Goal: Purchase product/service

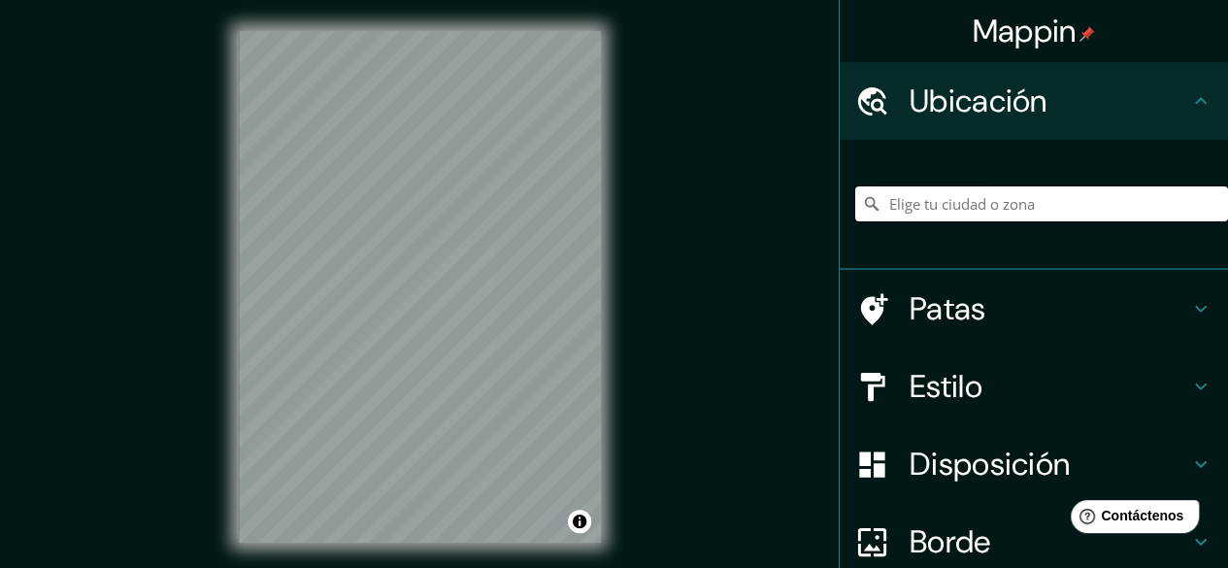
click at [995, 209] on input "Elige tu ciudad o zona" at bounding box center [1041, 203] width 373 height 35
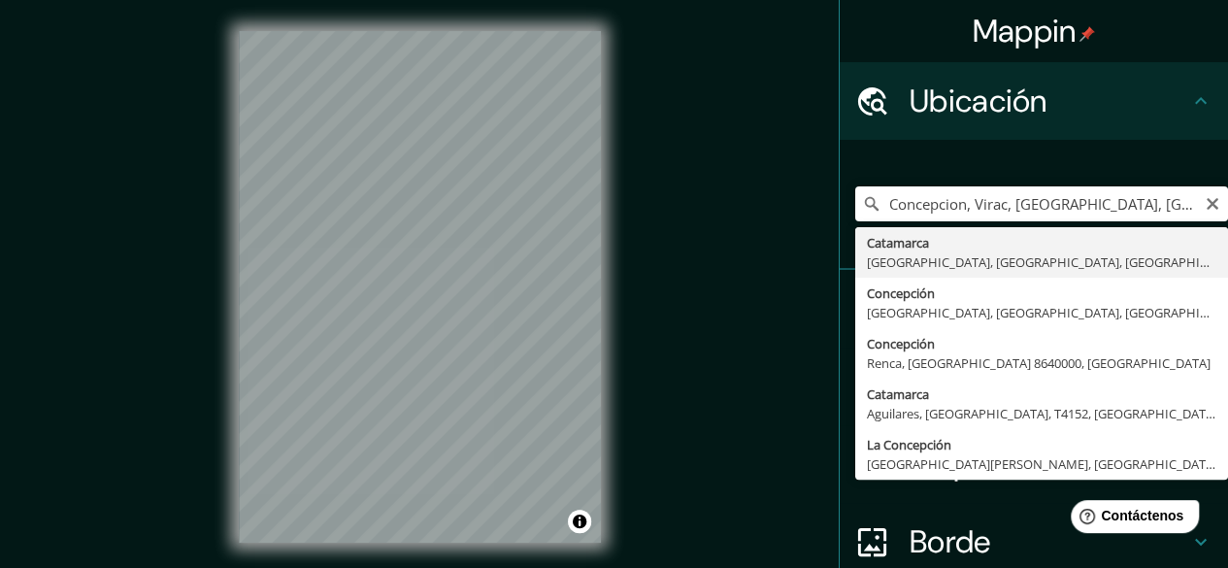
type input "Concepcion, [GEOGRAPHIC_DATA], [GEOGRAPHIC_DATA], [GEOGRAPHIC_DATA]"
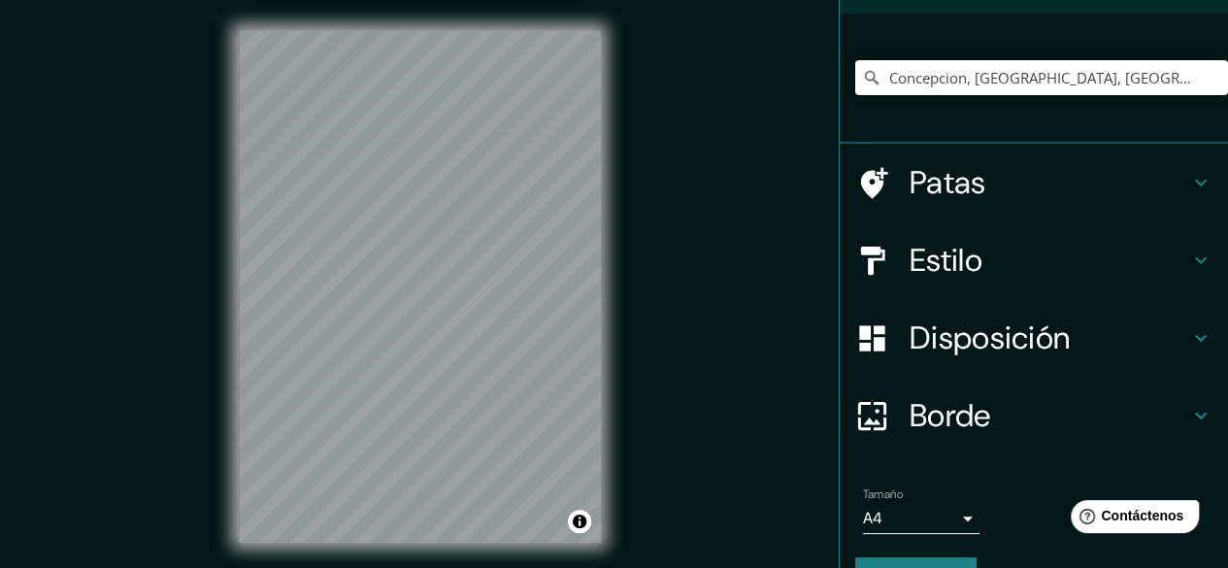
scroll to position [175, 0]
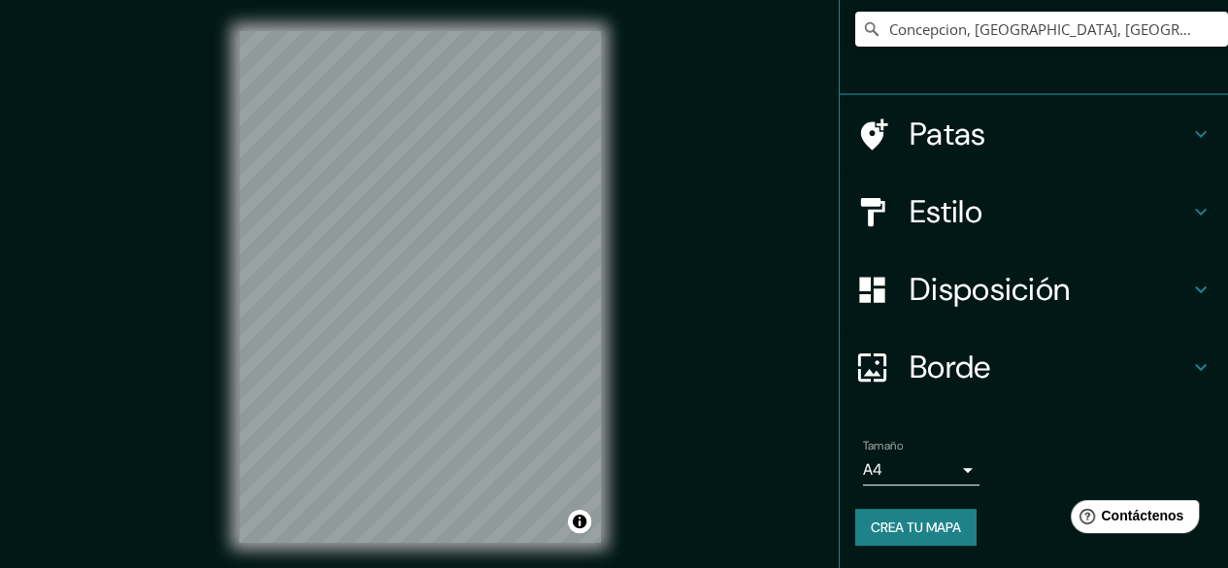
click at [1047, 186] on div "Estilo" at bounding box center [1034, 212] width 388 height 78
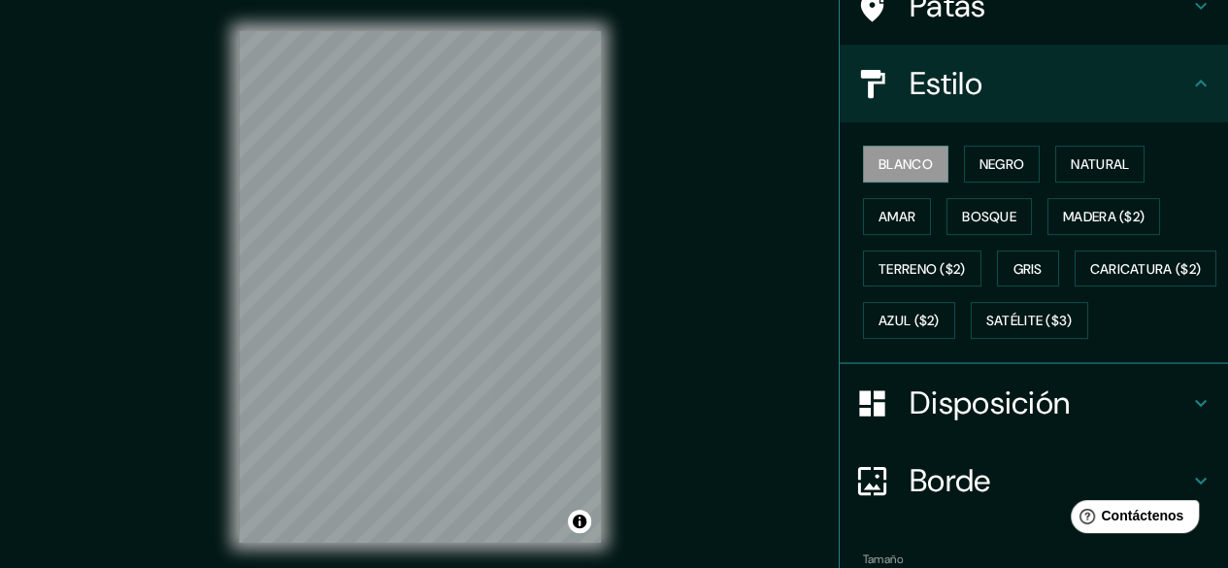
click at [987, 330] on font "Satélite ($3)" at bounding box center [1030, 321] width 86 height 17
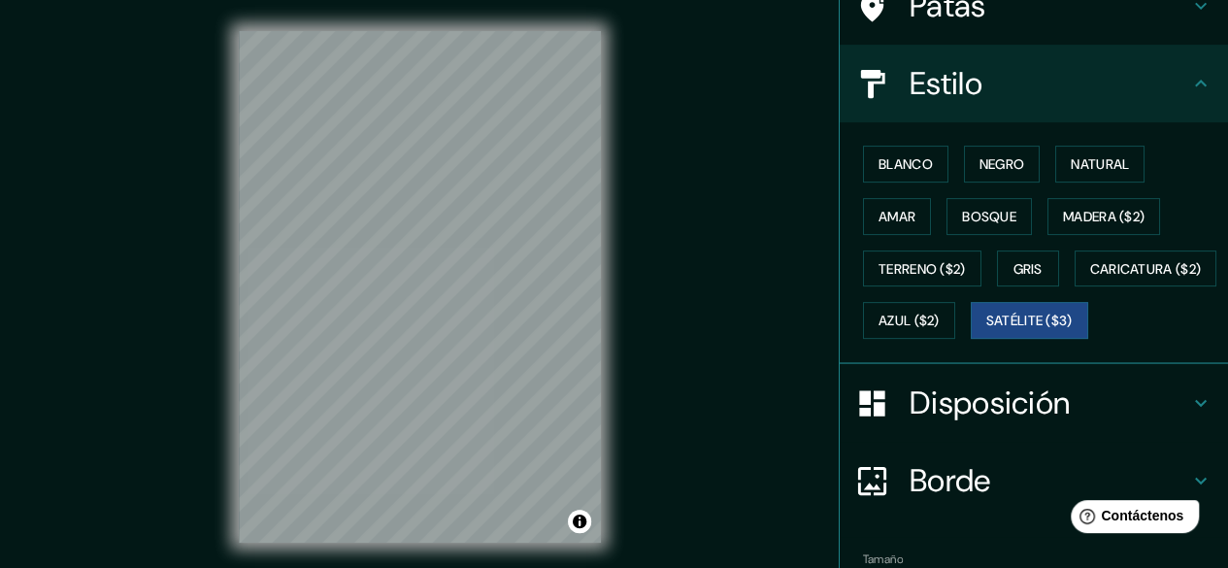
click at [914, 161] on font "Blanco" at bounding box center [906, 163] width 54 height 17
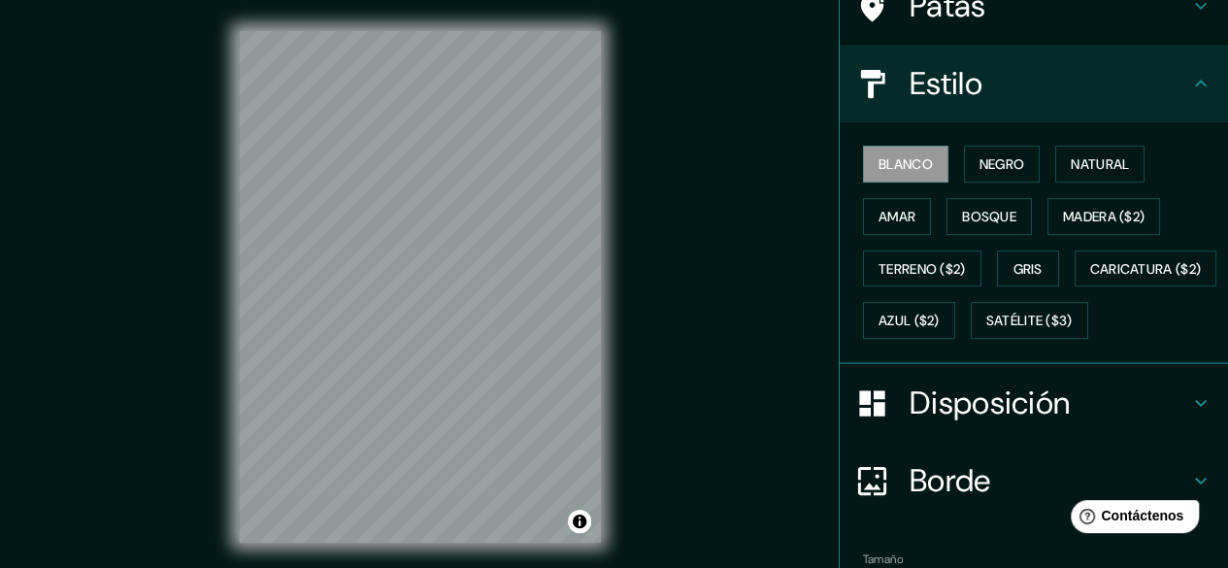
click at [988, 166] on font "Negro" at bounding box center [1003, 163] width 46 height 17
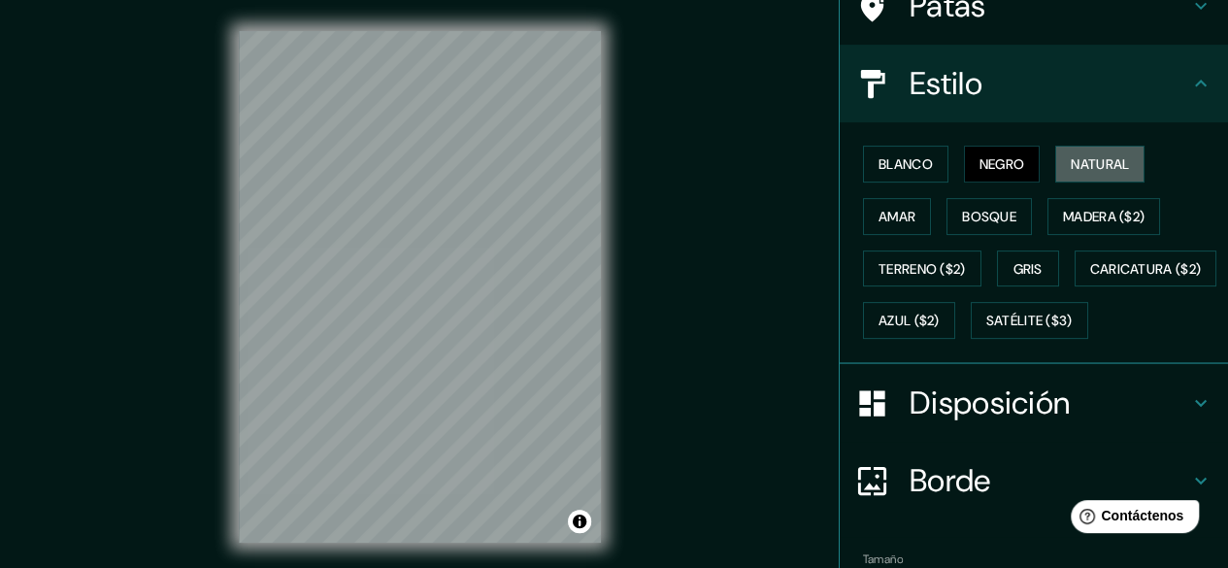
click at [1095, 161] on font "Natural" at bounding box center [1100, 163] width 58 height 17
click at [965, 222] on font "Bosque" at bounding box center [989, 216] width 54 height 17
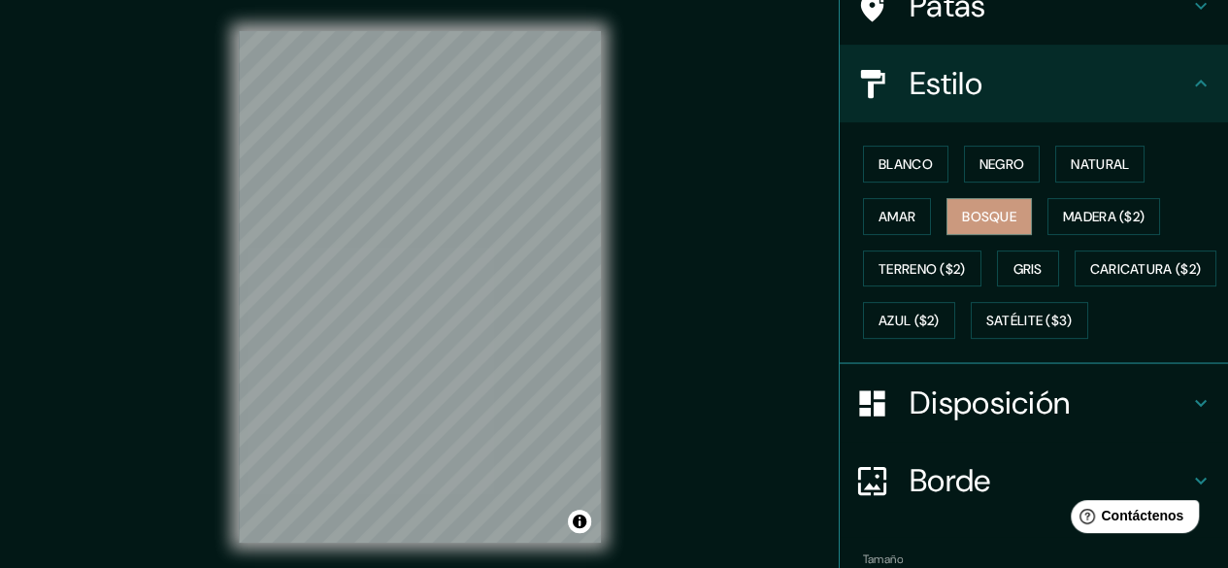
click at [1101, 218] on font "Madera ($2)" at bounding box center [1104, 216] width 82 height 17
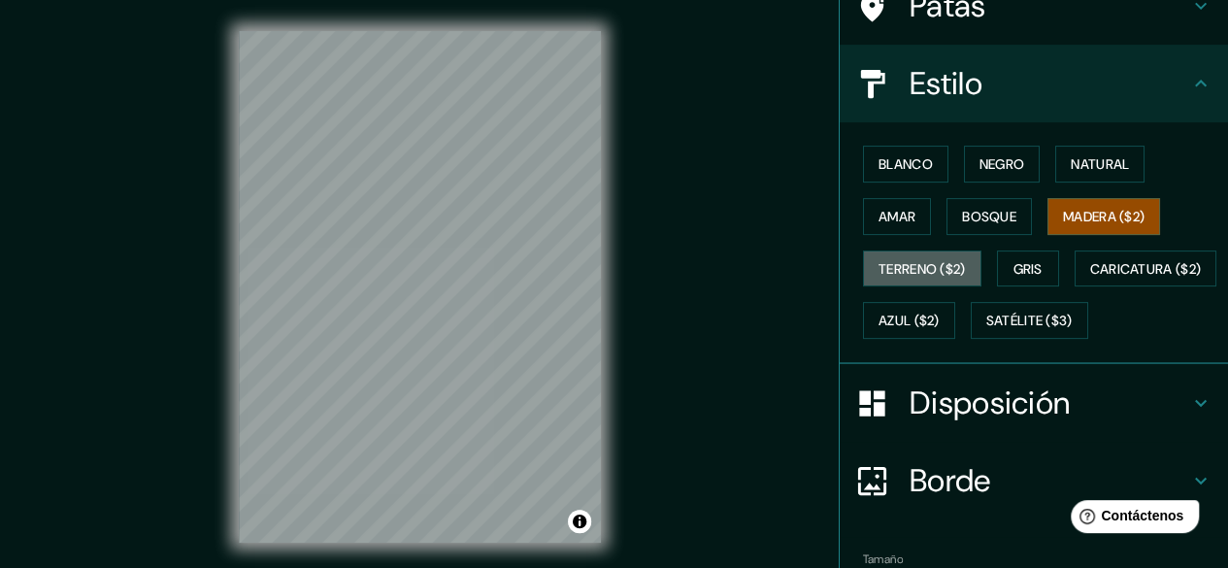
click at [903, 267] on font "Terreno ($2)" at bounding box center [922, 268] width 87 height 17
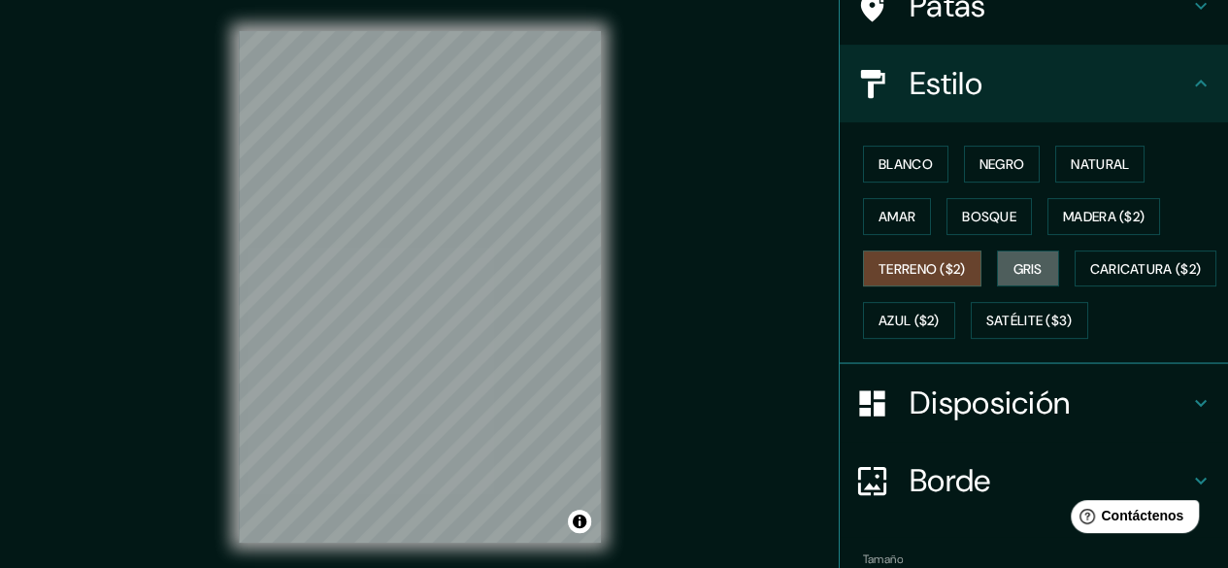
click at [1025, 262] on font "Gris" at bounding box center [1028, 268] width 29 height 17
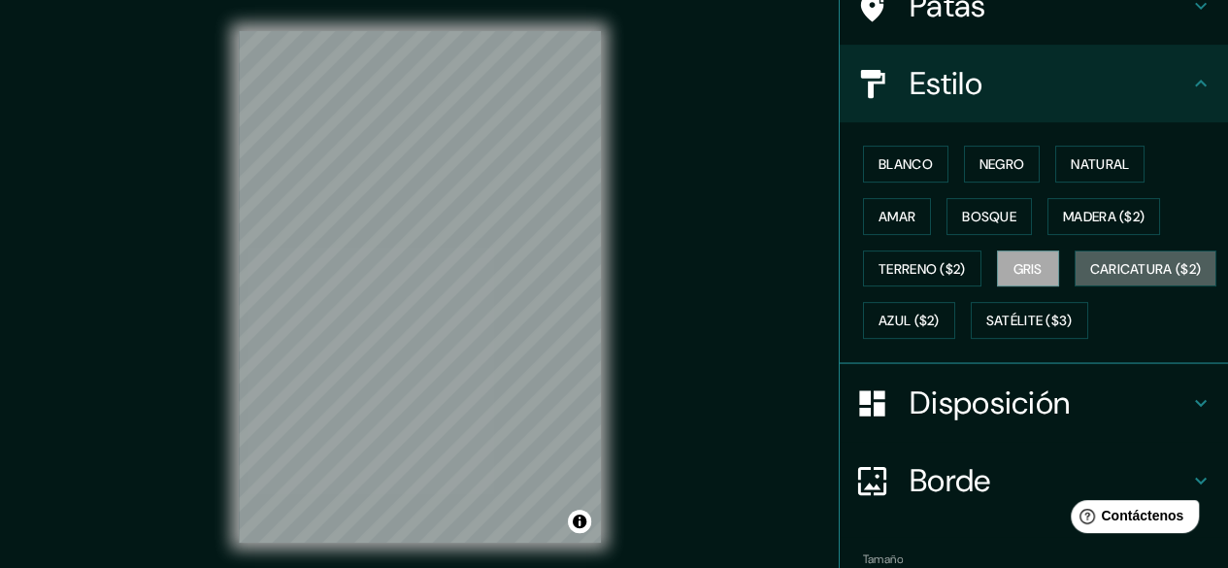
click at [1090, 278] on font "Caricatura ($2)" at bounding box center [1146, 268] width 112 height 17
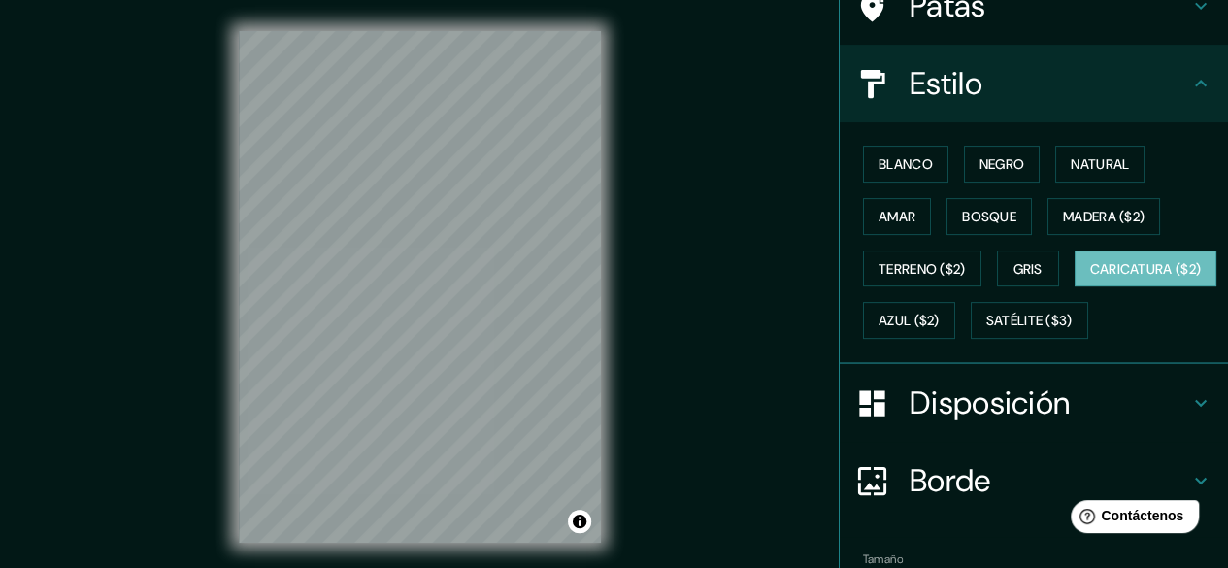
click at [940, 320] on font "Azul ($2)" at bounding box center [909, 321] width 61 height 17
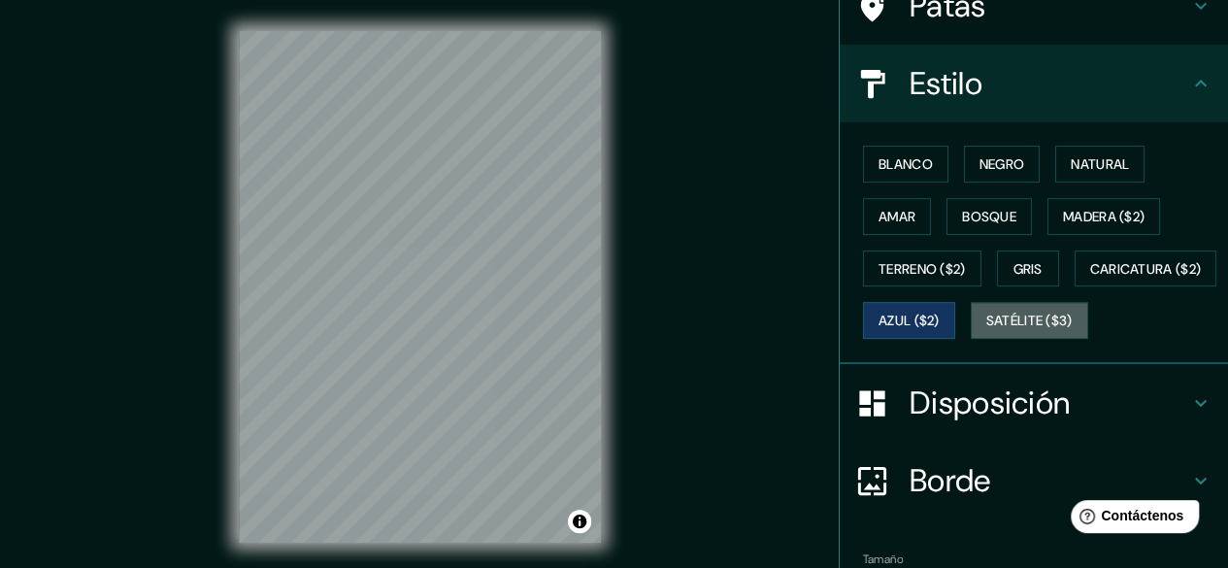
click at [987, 330] on font "Satélite ($3)" at bounding box center [1030, 321] width 86 height 17
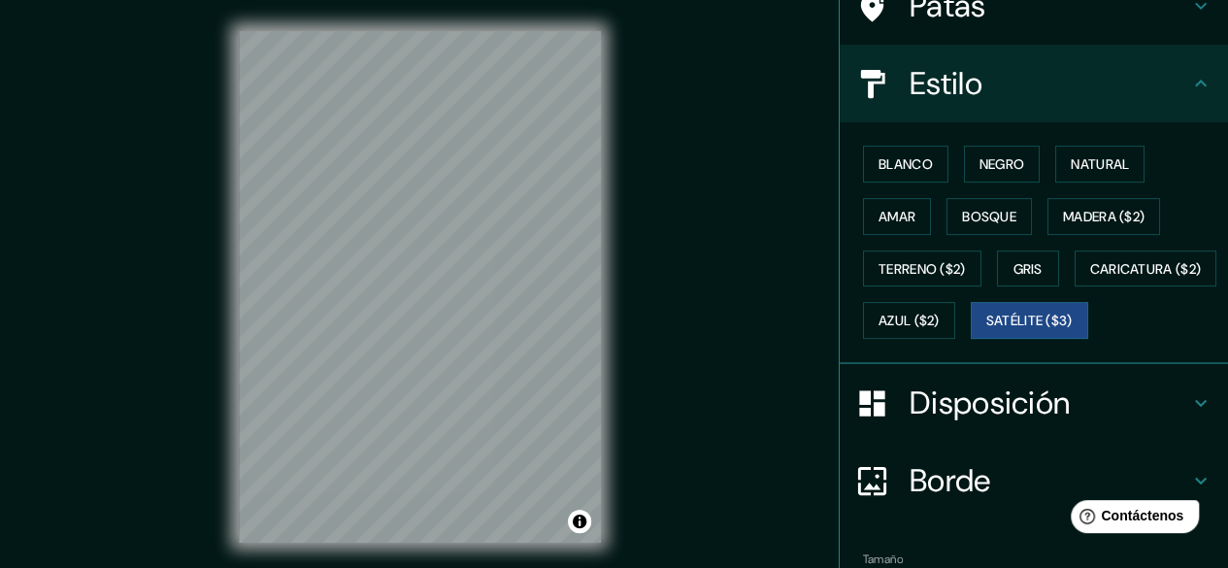
click at [1104, 163] on font "Natural" at bounding box center [1100, 163] width 58 height 17
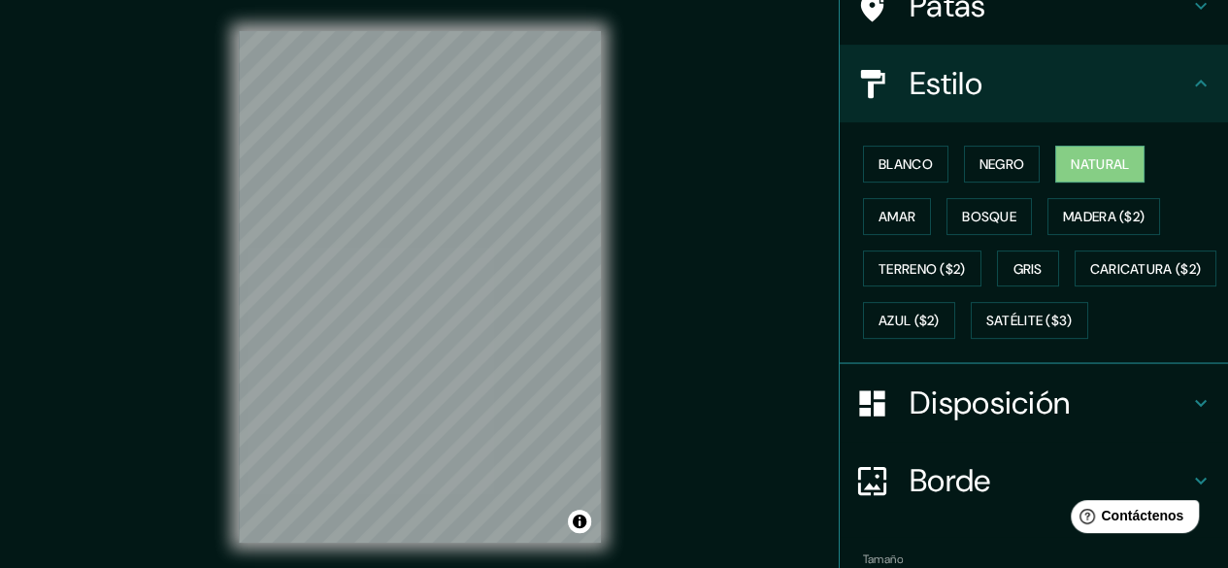
click at [890, 170] on font "Blanco" at bounding box center [906, 163] width 54 height 17
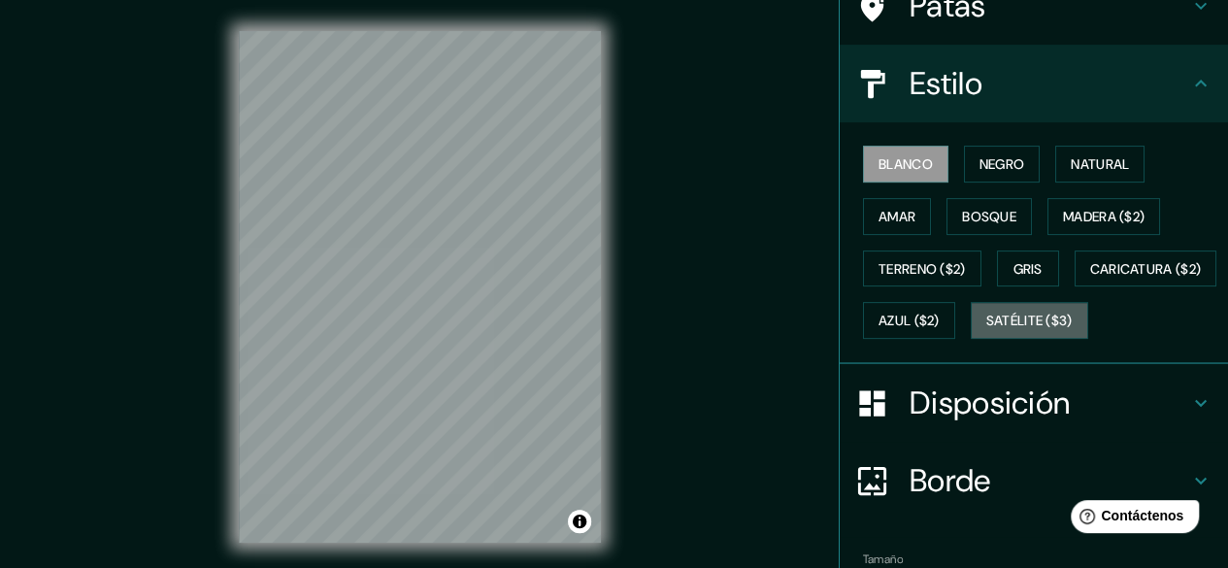
click at [987, 330] on font "Satélite ($3)" at bounding box center [1030, 321] width 86 height 17
